Goal: Find specific page/section: Find specific page/section

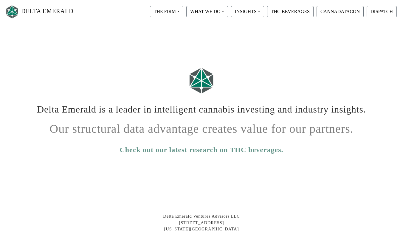
scroll to position [100, 0]
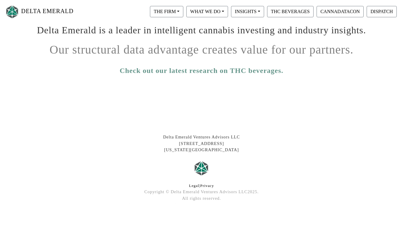
click at [227, 73] on link "Check out our latest research on THC beverages." at bounding box center [200, 70] width 163 height 11
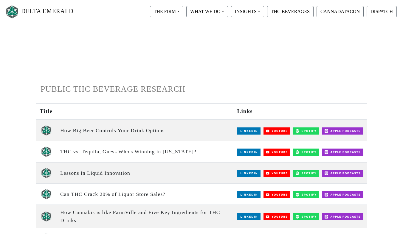
scroll to position [3, 0]
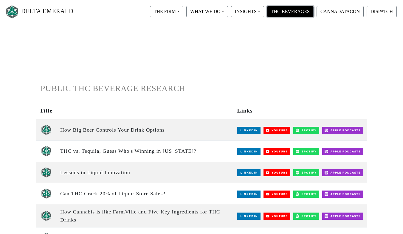
click at [284, 13] on button "THC BEVERAGES" at bounding box center [290, 11] width 46 height 11
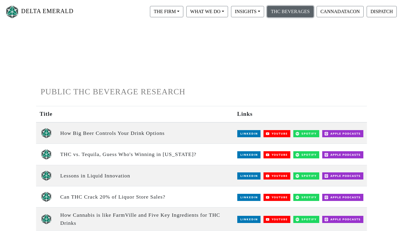
click at [284, 13] on button "THC BEVERAGES" at bounding box center [290, 11] width 46 height 11
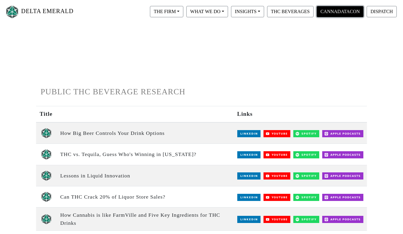
click at [322, 11] on button "CANNADATACON" at bounding box center [339, 11] width 47 height 11
